Goal: Transaction & Acquisition: Purchase product/service

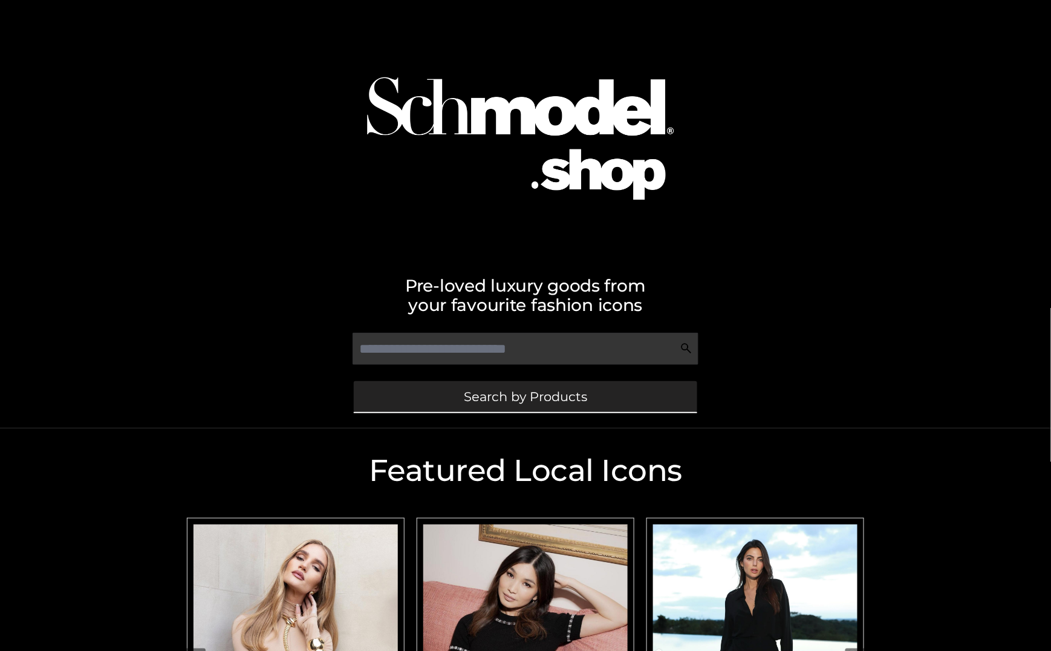
click at [530, 395] on span "Search by Products" at bounding box center [525, 396] width 123 height 13
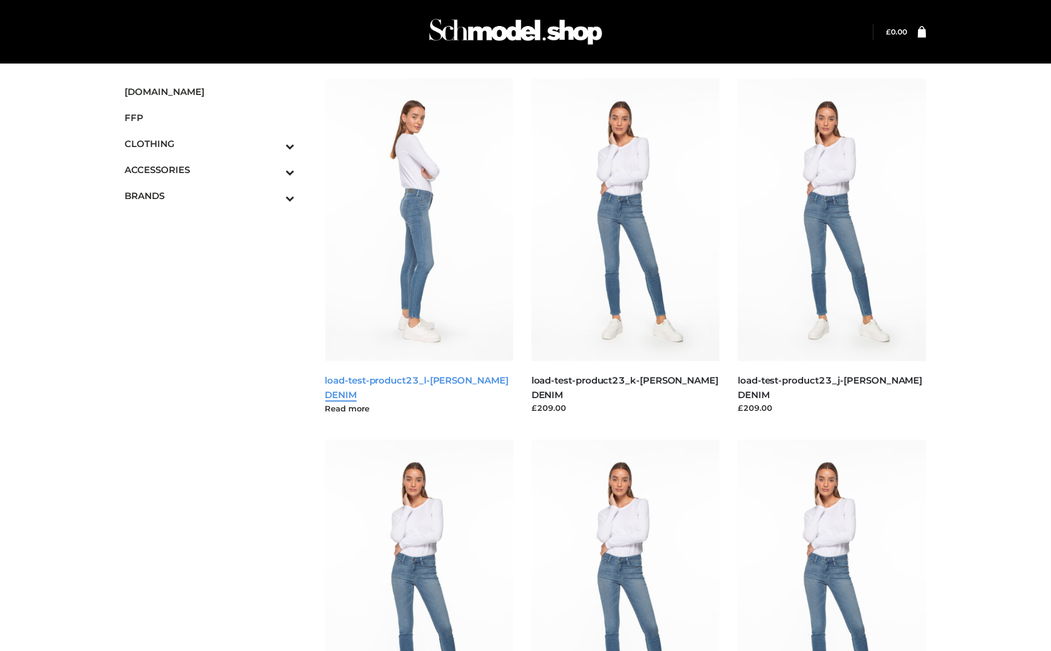
click at [409, 374] on link "load-test-product23_l-PARKER SMITH DENIM" at bounding box center [416, 386] width 183 height 25
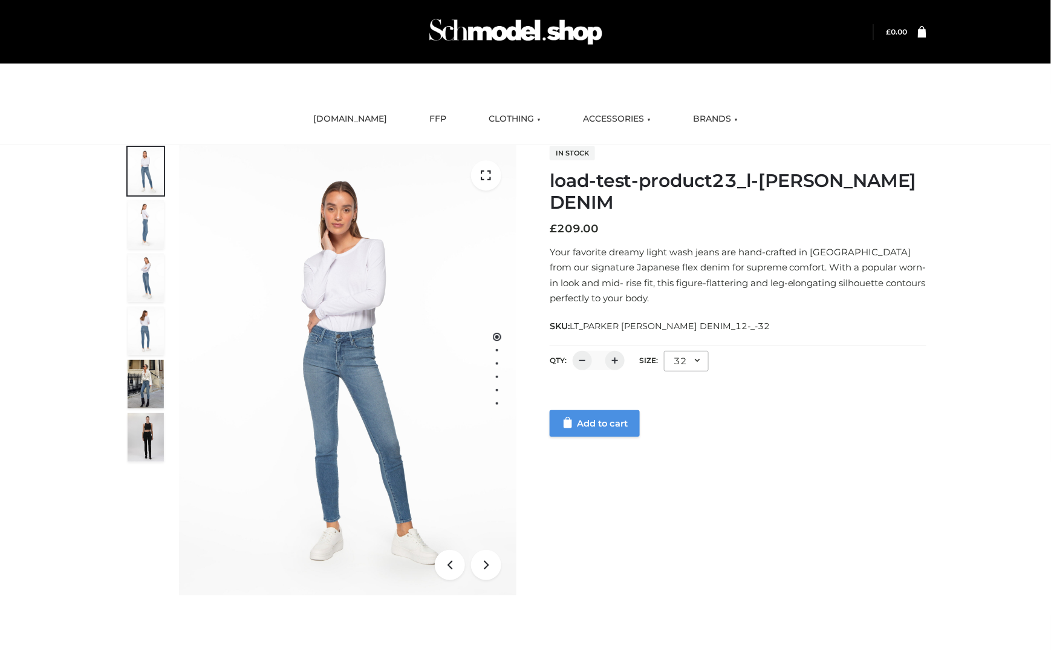
click at [600, 431] on link "Add to cart" at bounding box center [595, 423] width 90 height 27
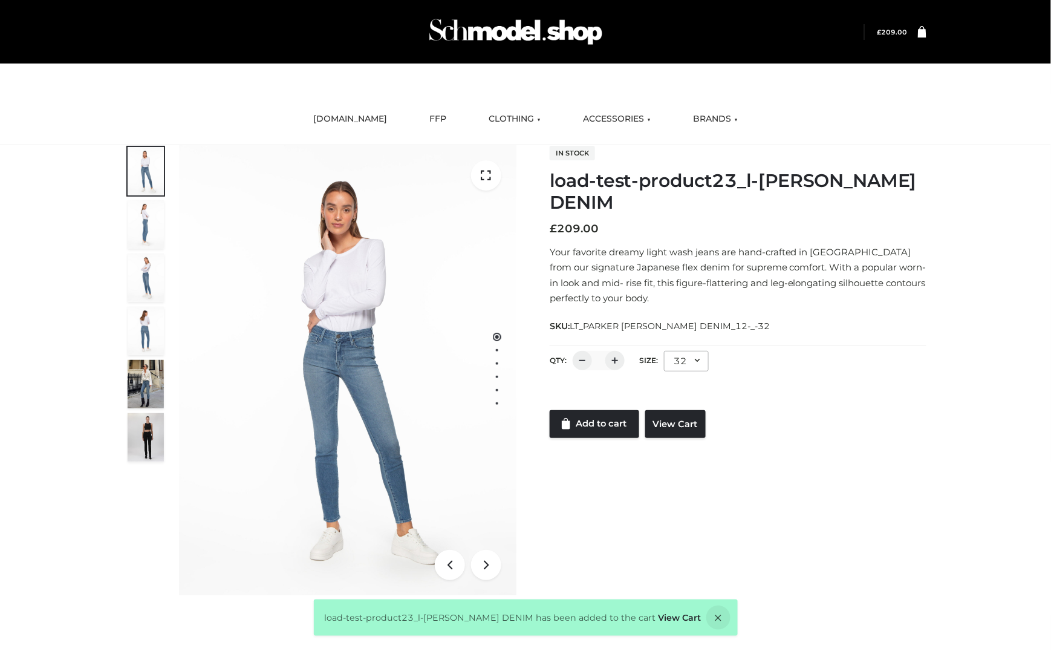
click at [922, 37] on icon at bounding box center [922, 30] width 8 height 11
